Goal: Find specific page/section: Find specific page/section

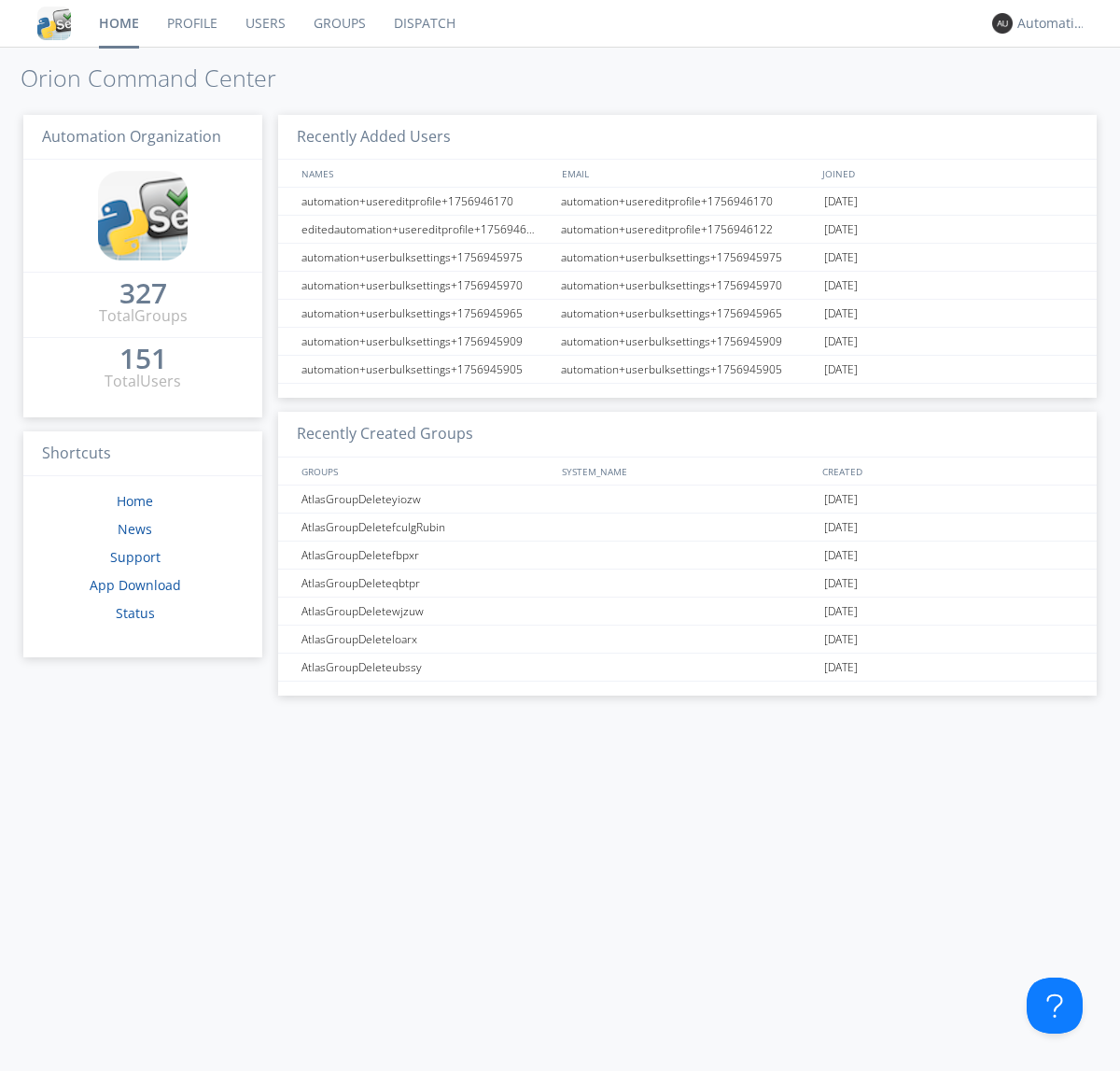
click at [423, 24] on link "Dispatch" at bounding box center [425, 23] width 90 height 46
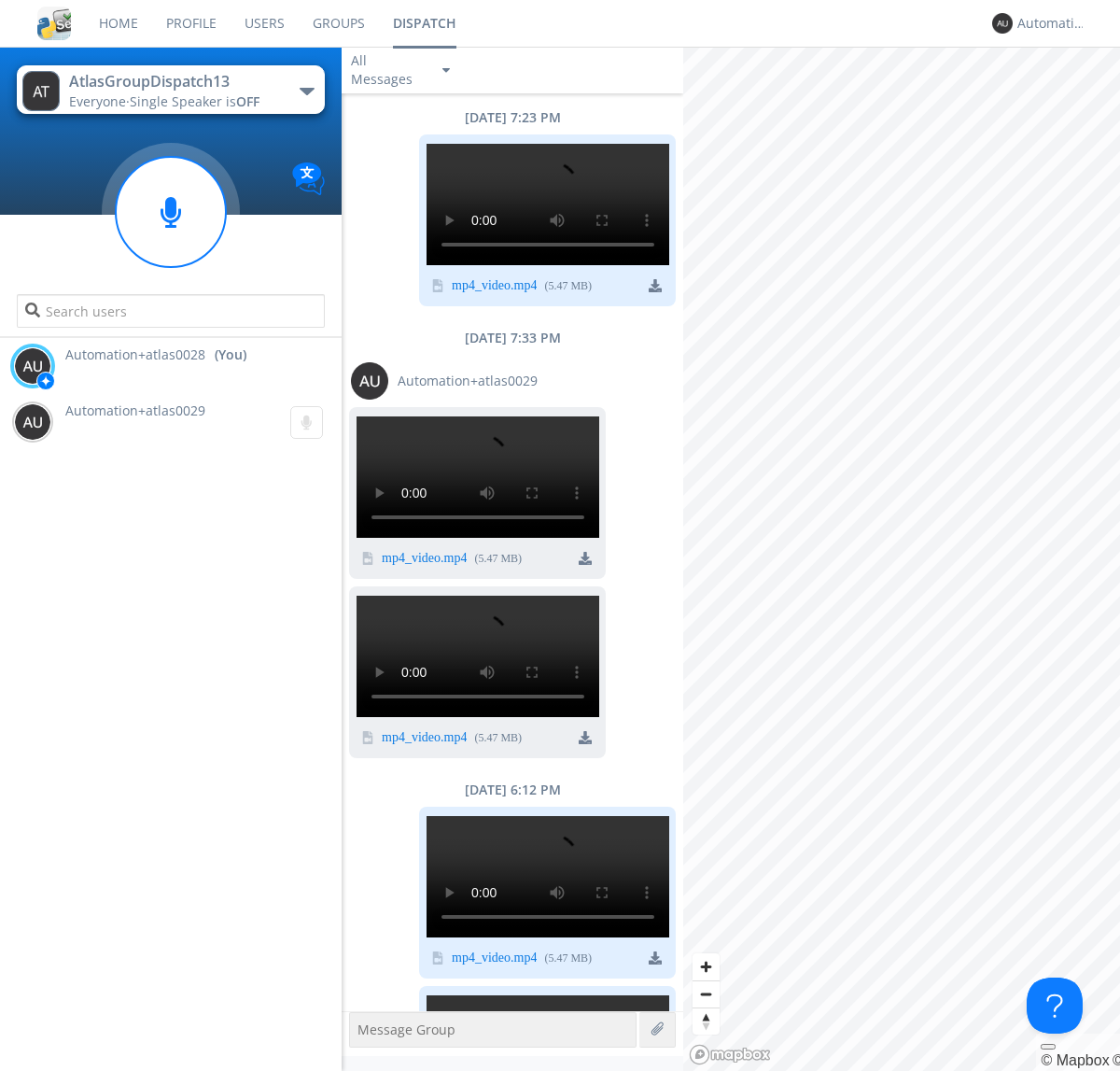
scroll to position [1462, 0]
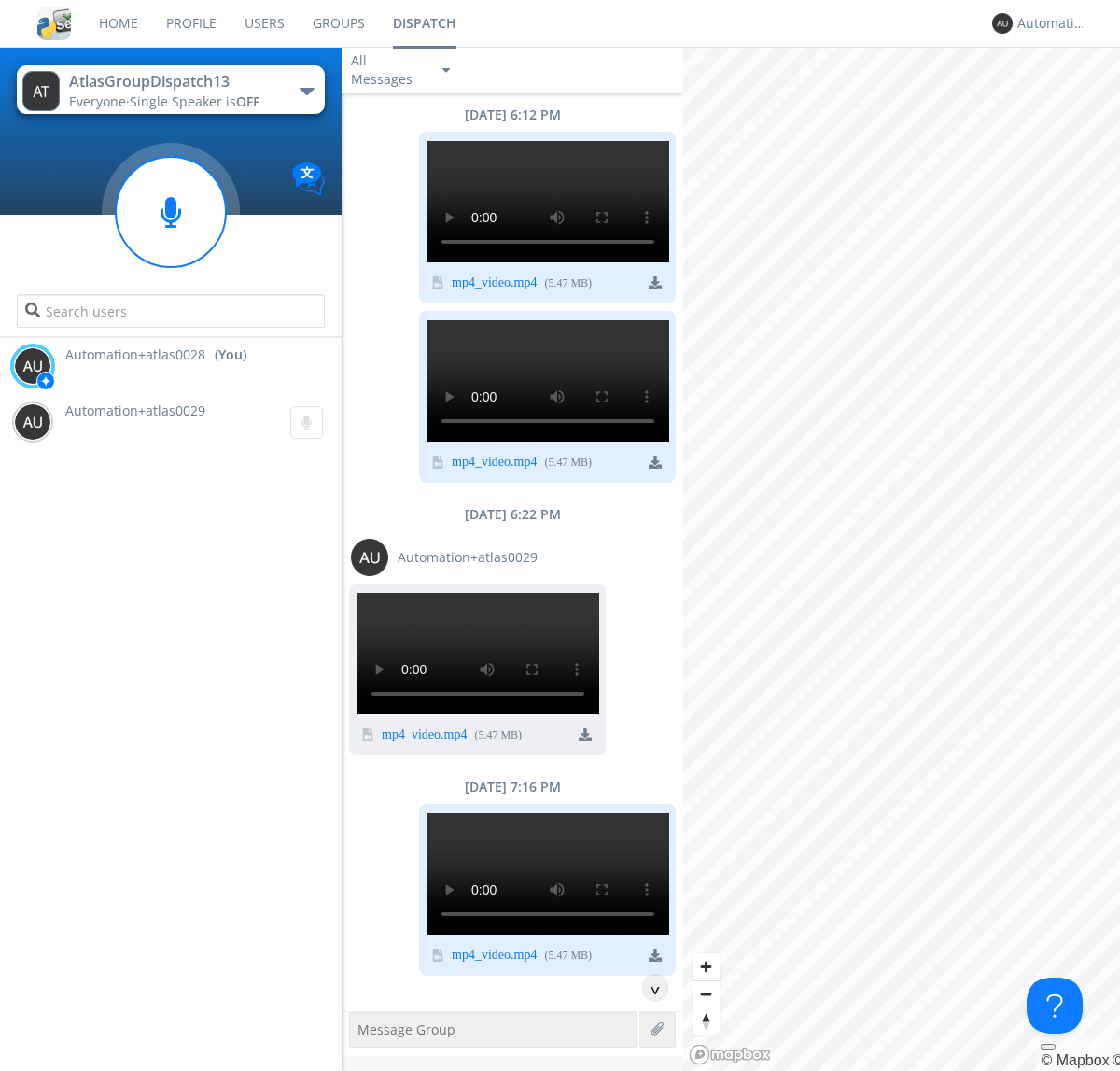
click at [648, 988] on div "^" at bounding box center [655, 988] width 28 height 28
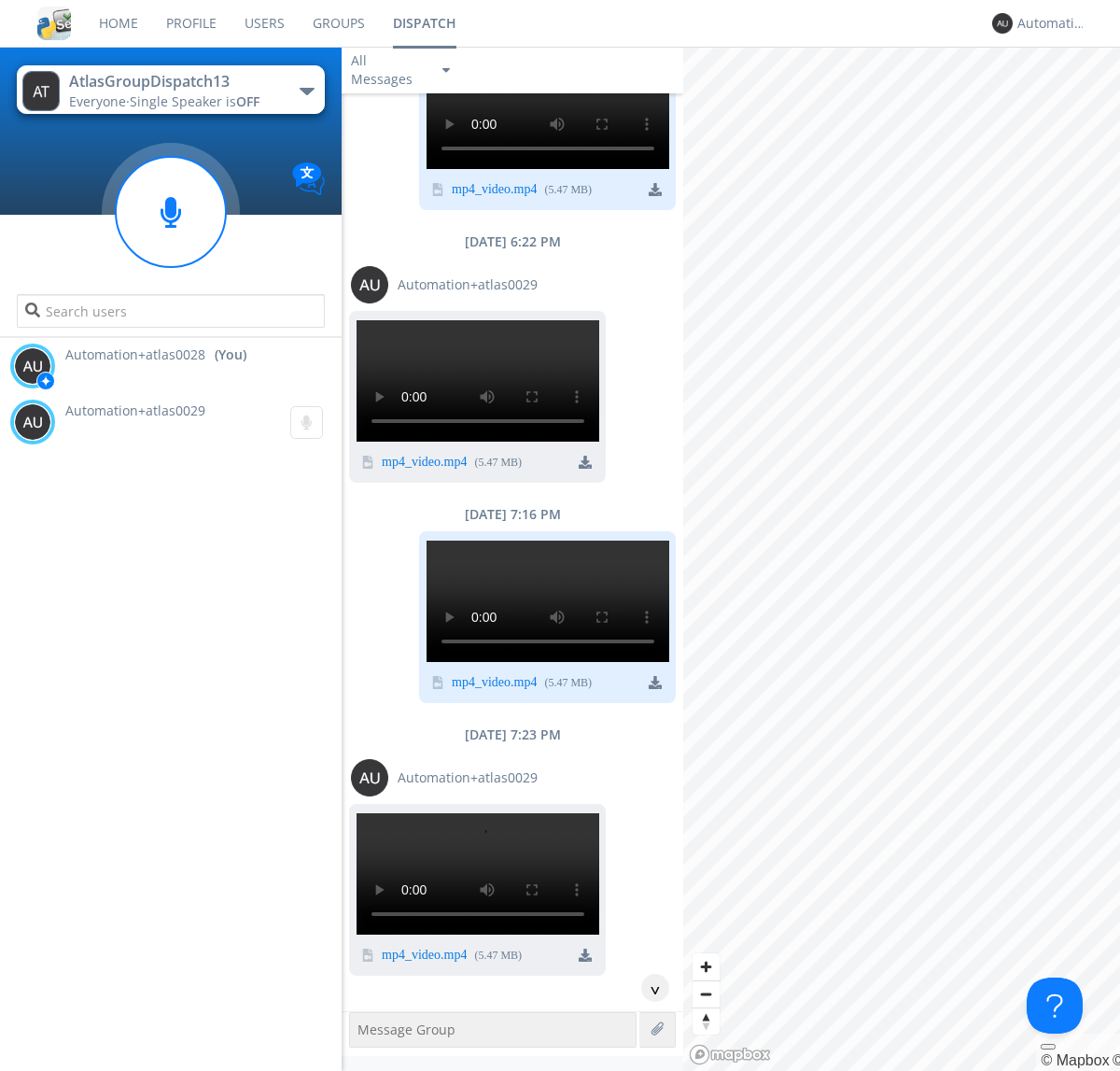
scroll to position [3403, 0]
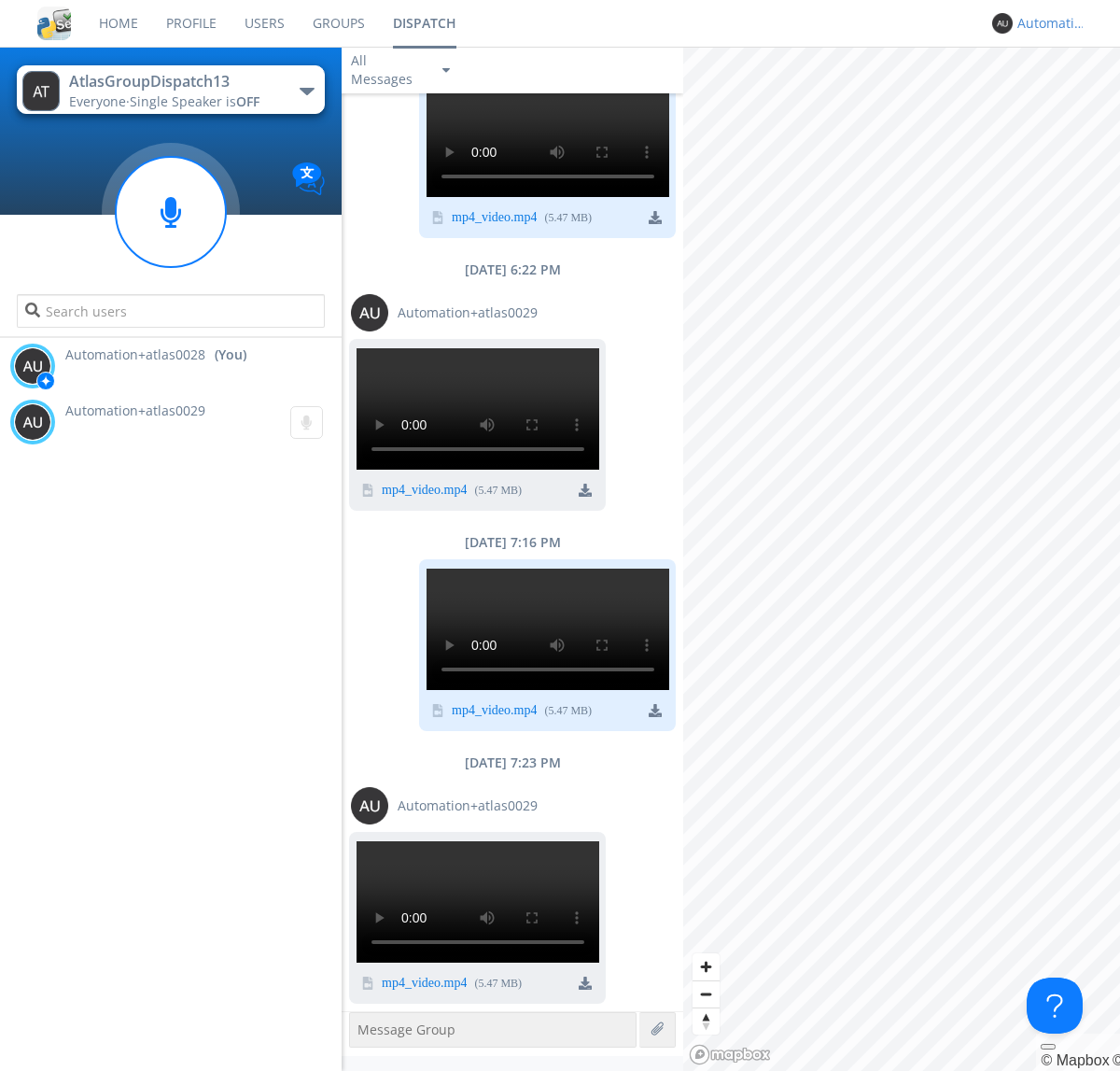
click at [1048, 24] on div "Automation+atlas0028" at bounding box center [1053, 24] width 70 height 19
